Goal: Navigation & Orientation: Find specific page/section

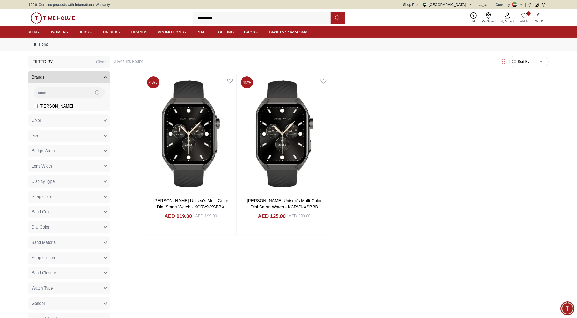
click at [144, 31] on span "BRANDS" at bounding box center [139, 31] width 16 height 5
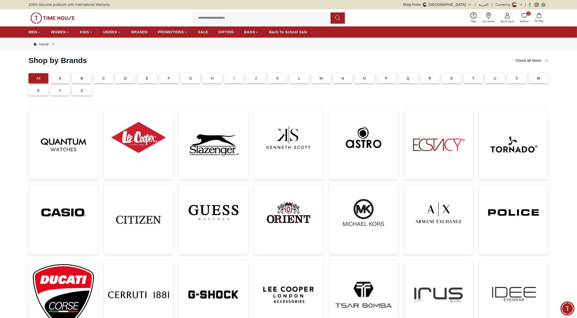
scroll to position [186, 0]
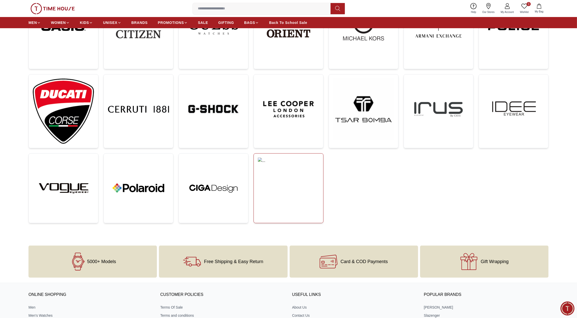
click at [280, 175] on img at bounding box center [288, 173] width 61 height 31
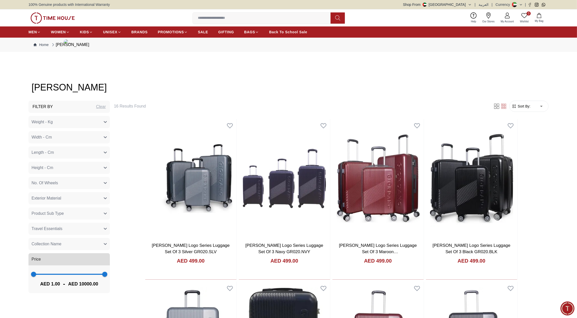
scroll to position [186, 0]
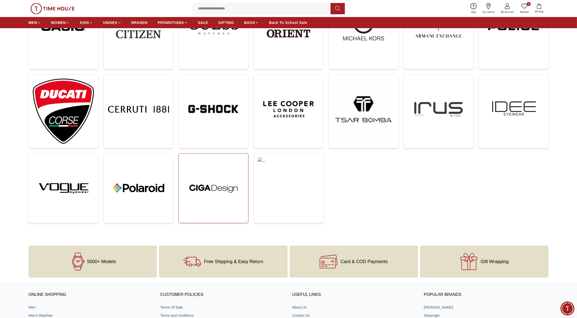
click at [228, 170] on img at bounding box center [213, 188] width 61 height 61
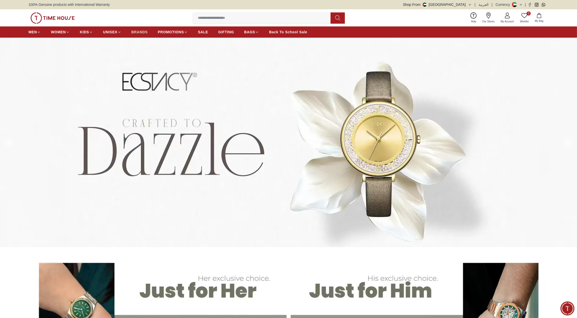
drag, startPoint x: 0, startPoint y: 0, endPoint x: 137, endPoint y: 29, distance: 139.9
click at [137, 29] on span "BRANDS" at bounding box center [139, 31] width 16 height 5
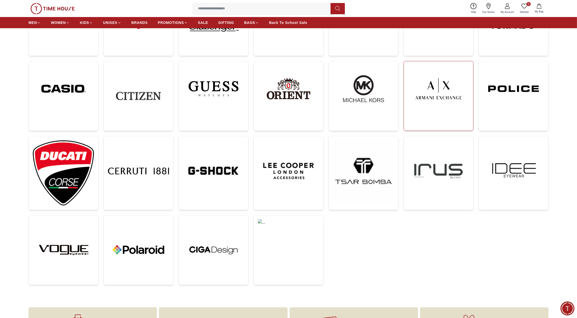
scroll to position [125, 0]
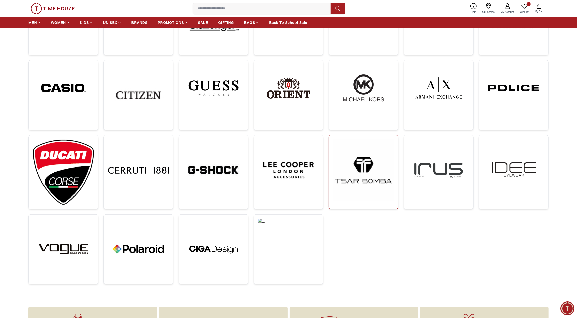
click at [380, 180] on img at bounding box center [363, 170] width 61 height 61
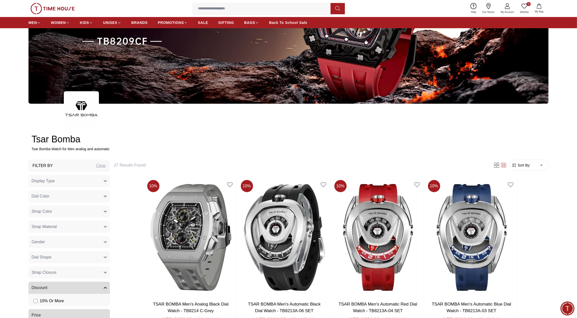
scroll to position [139, 0]
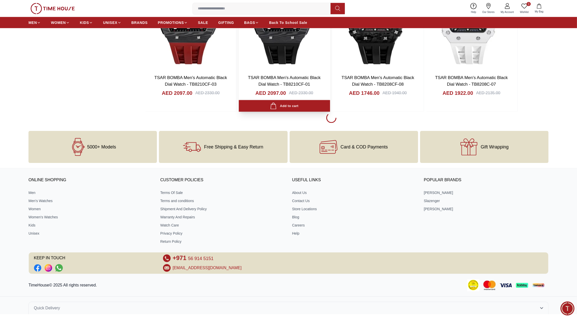
scroll to position [1013, 0]
